Goal: Task Accomplishment & Management: Use online tool/utility

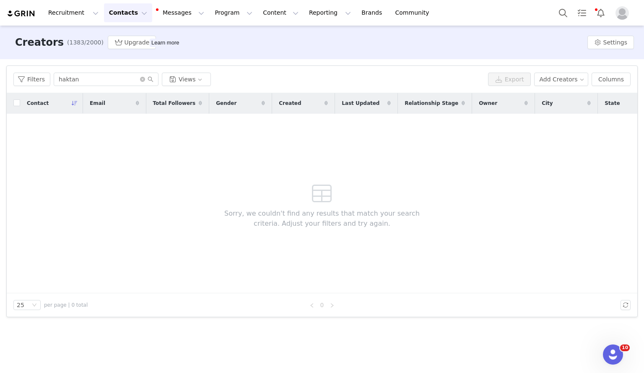
click at [60, 126] on div "Contact Email Total Followers Gender Created Last Updated Relationship Stage Ow…" at bounding box center [322, 193] width 631 height 200
click at [88, 79] on input "haktan" at bounding box center [106, 79] width 105 height 13
click at [214, 15] on button "Program Program" at bounding box center [234, 12] width 48 height 19
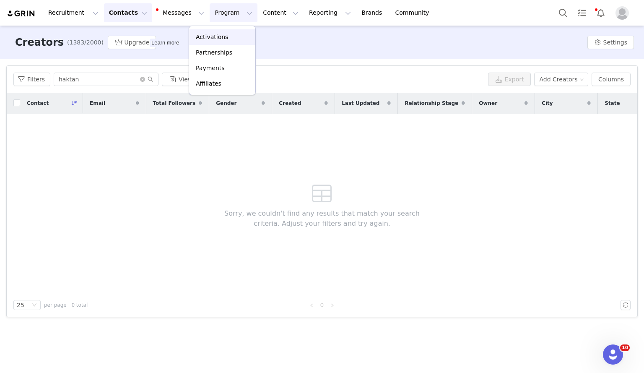
click at [215, 35] on p "Activations" at bounding box center [212, 37] width 32 height 9
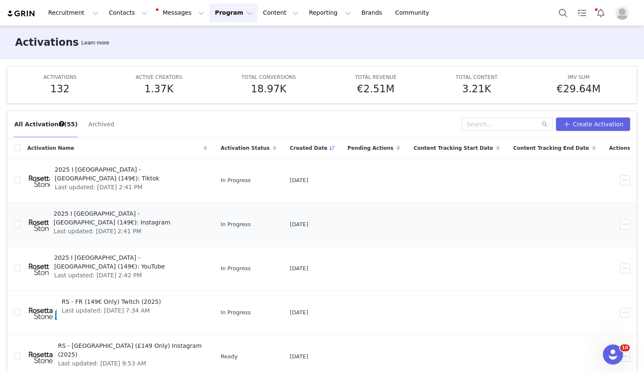
click at [104, 214] on span "2025 I [GEOGRAPHIC_DATA] - [GEOGRAPHIC_DATA] (149€): Instagram" at bounding box center [128, 218] width 149 height 18
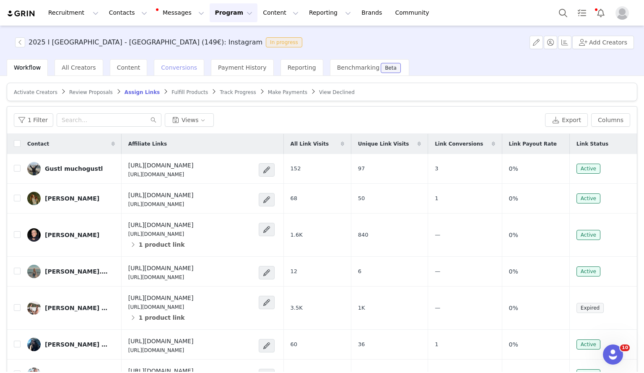
click at [166, 66] on span "Conversions" at bounding box center [179, 67] width 36 height 7
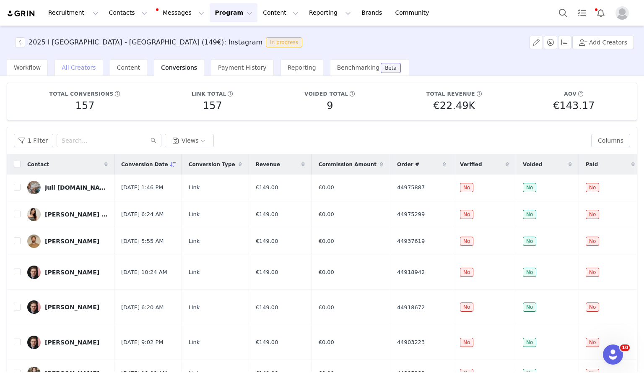
click at [79, 66] on span "All Creators" at bounding box center [79, 67] width 34 height 7
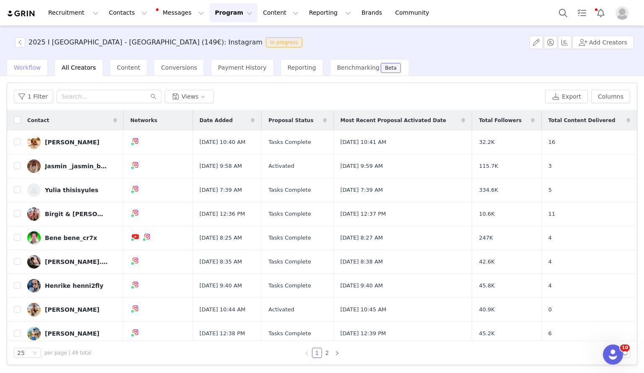
click at [24, 64] on span "Workflow" at bounding box center [27, 67] width 27 height 7
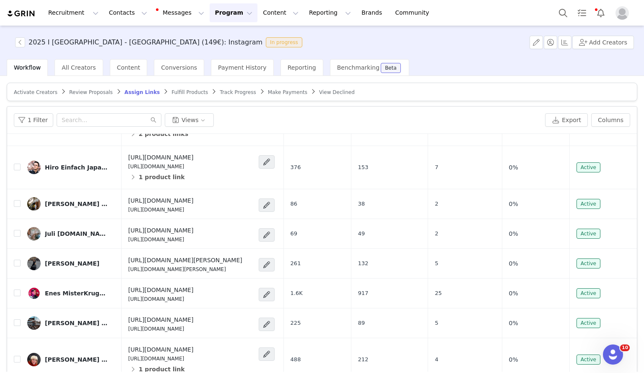
scroll to position [651, 0]
click at [91, 127] on div "[PERSON_NAME] & [PERSON_NAME]" at bounding box center [76, 124] width 63 height 7
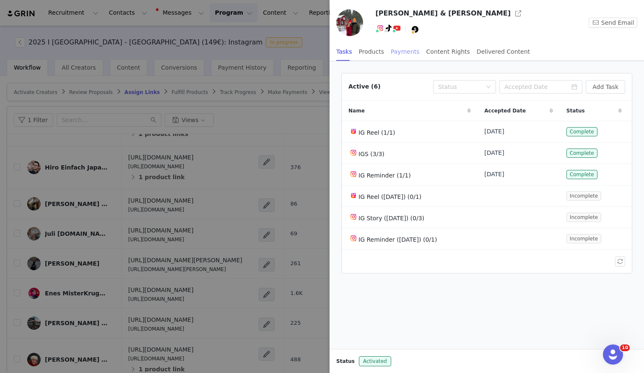
click at [395, 54] on div "Payments" at bounding box center [405, 51] width 29 height 19
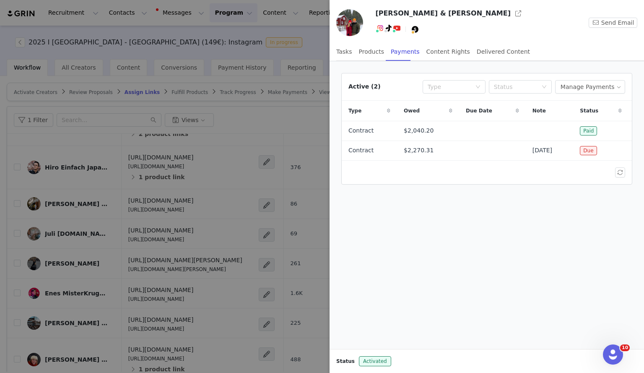
click at [288, 44] on div at bounding box center [322, 186] width 644 height 373
